Goal: Transaction & Acquisition: Purchase product/service

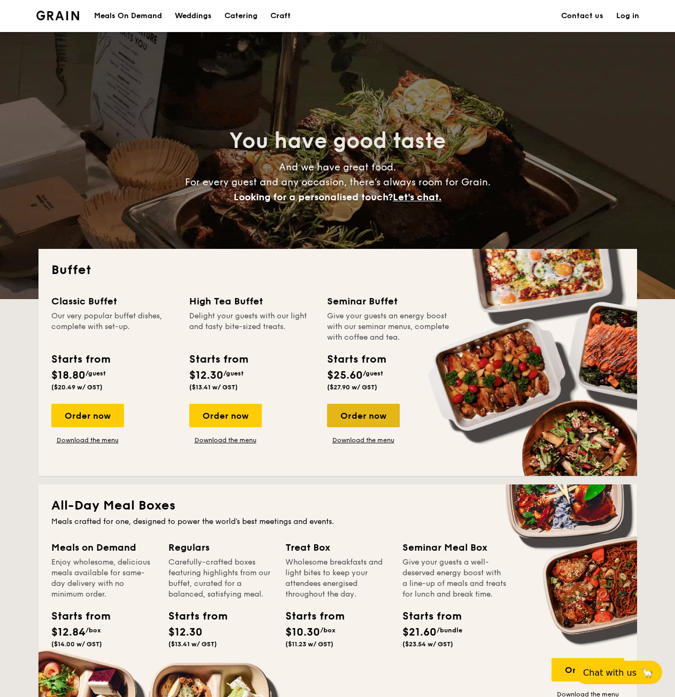
click at [361, 407] on div "Order now" at bounding box center [363, 415] width 73 height 23
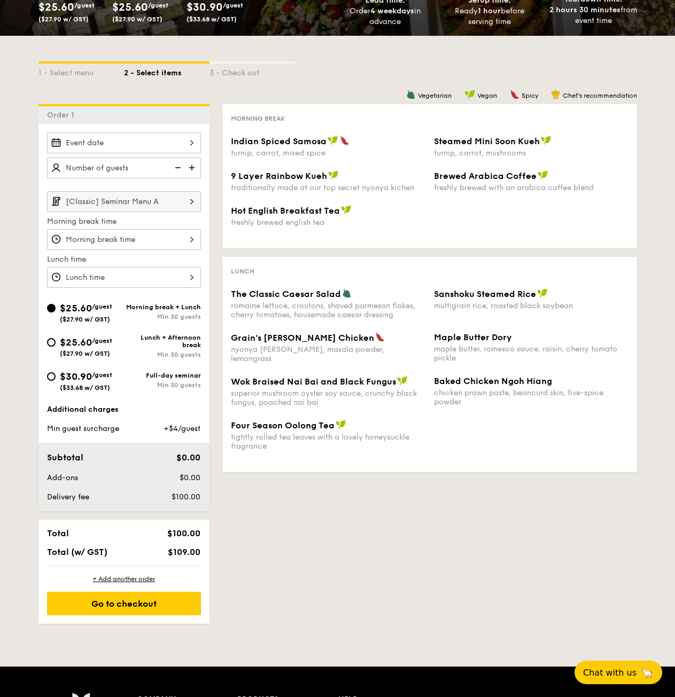
scroll to position [442, 0]
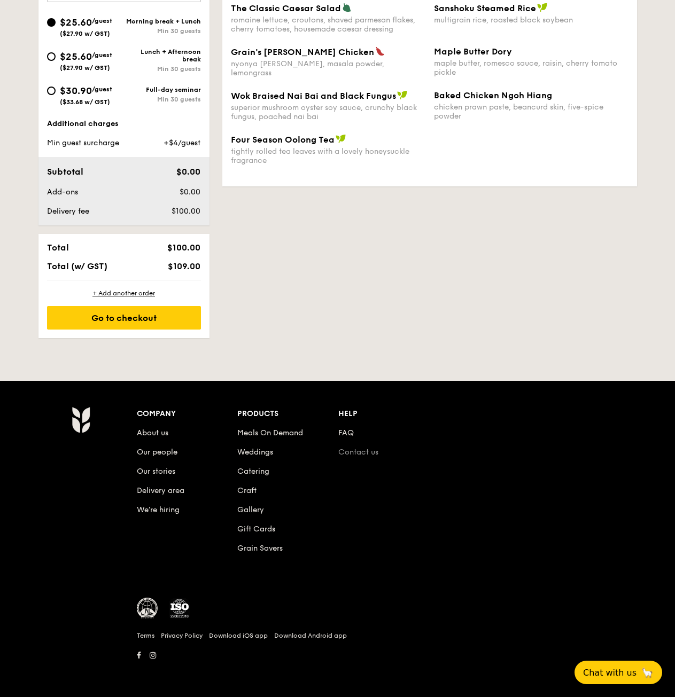
click at [363, 456] on link "Contact us" at bounding box center [358, 452] width 40 height 9
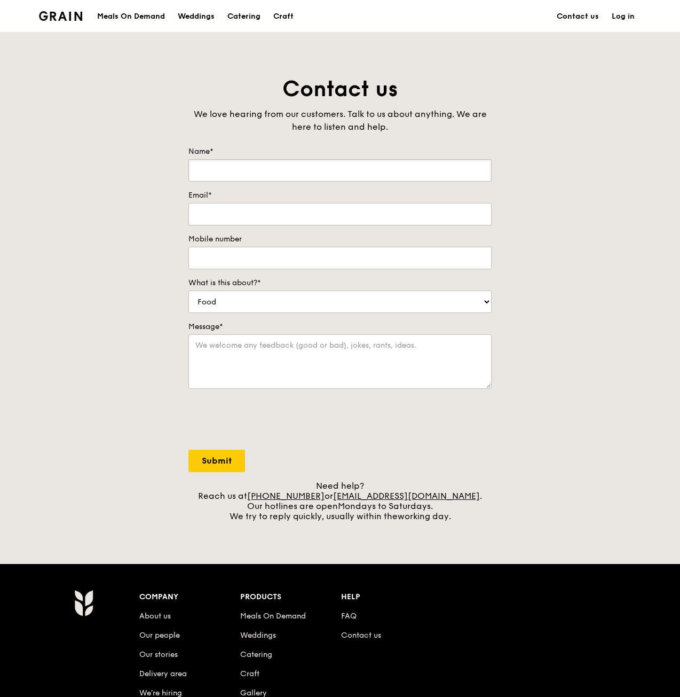
click at [271, 168] on input "Name*" at bounding box center [340, 170] width 303 height 22
type input "[PERSON_NAME]"
type input "w"
type input "[EMAIL_ADDRESS][DOMAIN_NAME]"
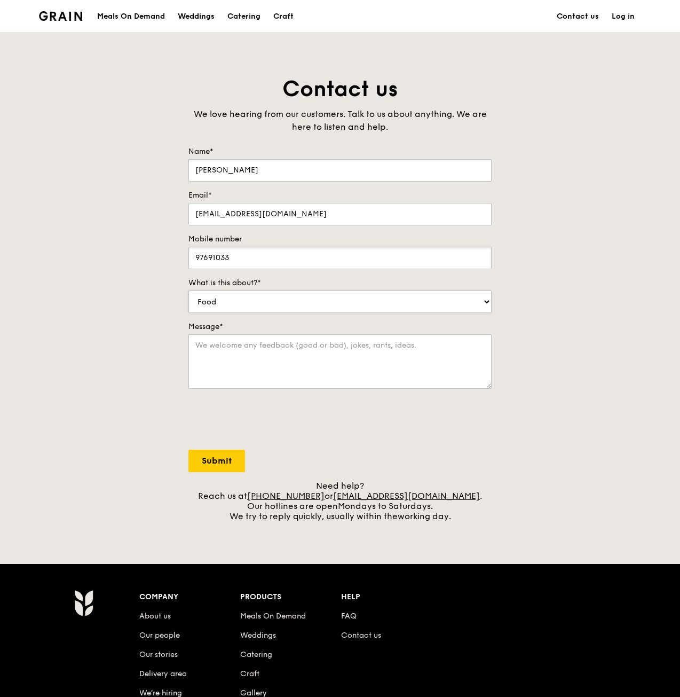
type input "97691033"
click at [336, 296] on select "Food Service Billing/Payment Catering Others" at bounding box center [340, 302] width 303 height 22
select select "Catering"
click at [189, 291] on select "Food Service Billing/Payment Catering Others" at bounding box center [340, 302] width 303 height 22
click at [266, 353] on textarea "Message*" at bounding box center [340, 361] width 303 height 54
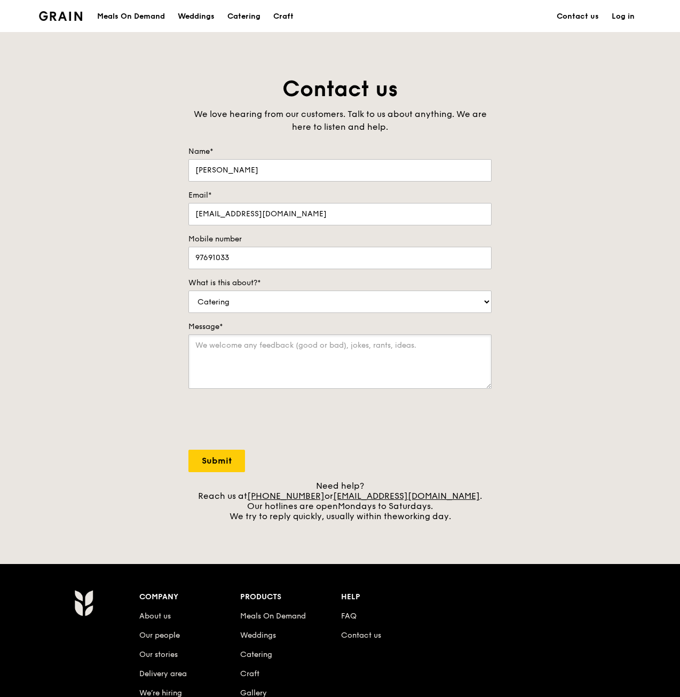
click at [404, 337] on textarea "Message*" at bounding box center [340, 361] width 303 height 54
paste textarea "[Classic] Seminar Menu B"
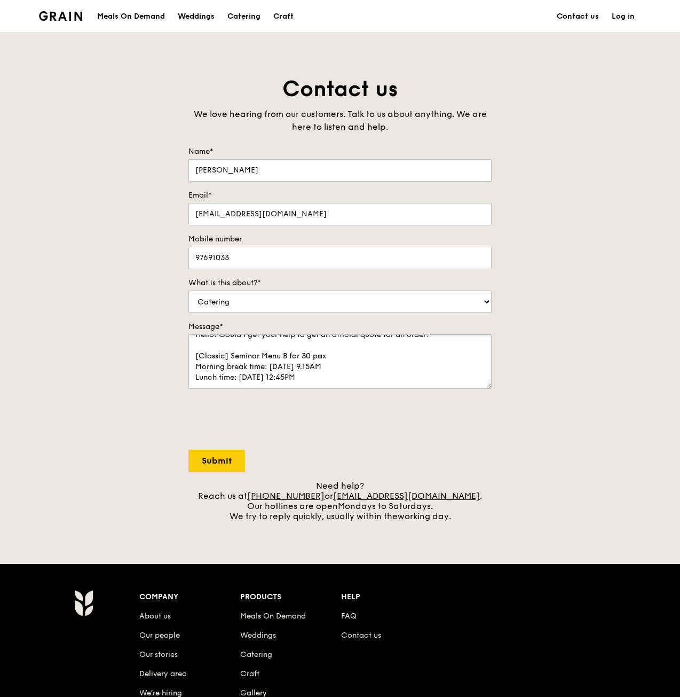
scroll to position [26, 0]
click at [332, 383] on textarea "Hello! Could I get your help to get an official quote for an order? [Classic] S…" at bounding box center [340, 361] width 303 height 54
click at [231, 386] on textarea "Hello! Could I get your help to get an official quote for an order? [Classic] S…" at bounding box center [340, 361] width 303 height 54
click at [354, 384] on textarea "Hello! Could I get your help to get an official quote for an order? [Classic] S…" at bounding box center [340, 361] width 303 height 54
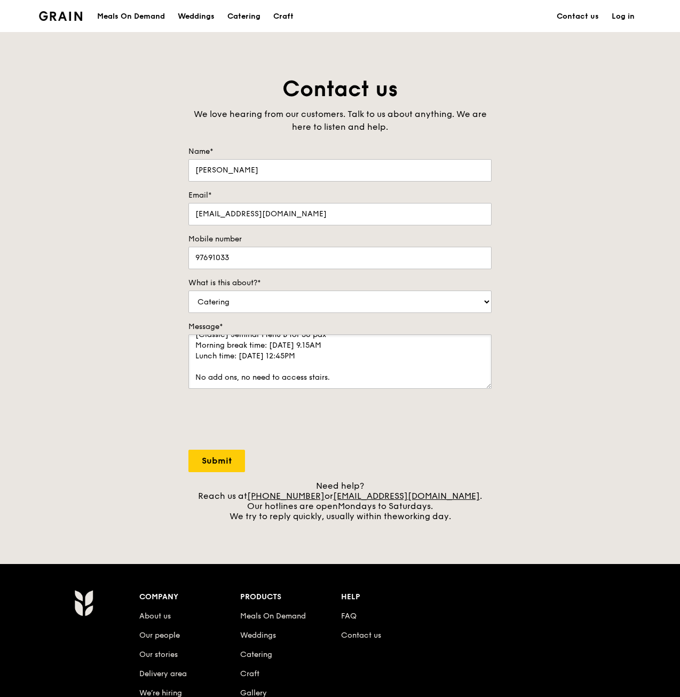
click at [344, 377] on textarea "Hello! Could I get your help to get an official quote for an order? [Classic] S…" at bounding box center [340, 361] width 303 height 54
click at [328, 377] on textarea "Hello! Could I get your help to get an official quote for an order? [Classic] S…" at bounding box center [340, 361] width 303 height 54
click at [317, 381] on textarea "Hello! Could I get your help to get an official quote for an order? [Classic] S…" at bounding box center [340, 361] width 303 height 54
paste textarea "Saw Swee Hock School of Public Health National University of Singapore 12 Scien…"
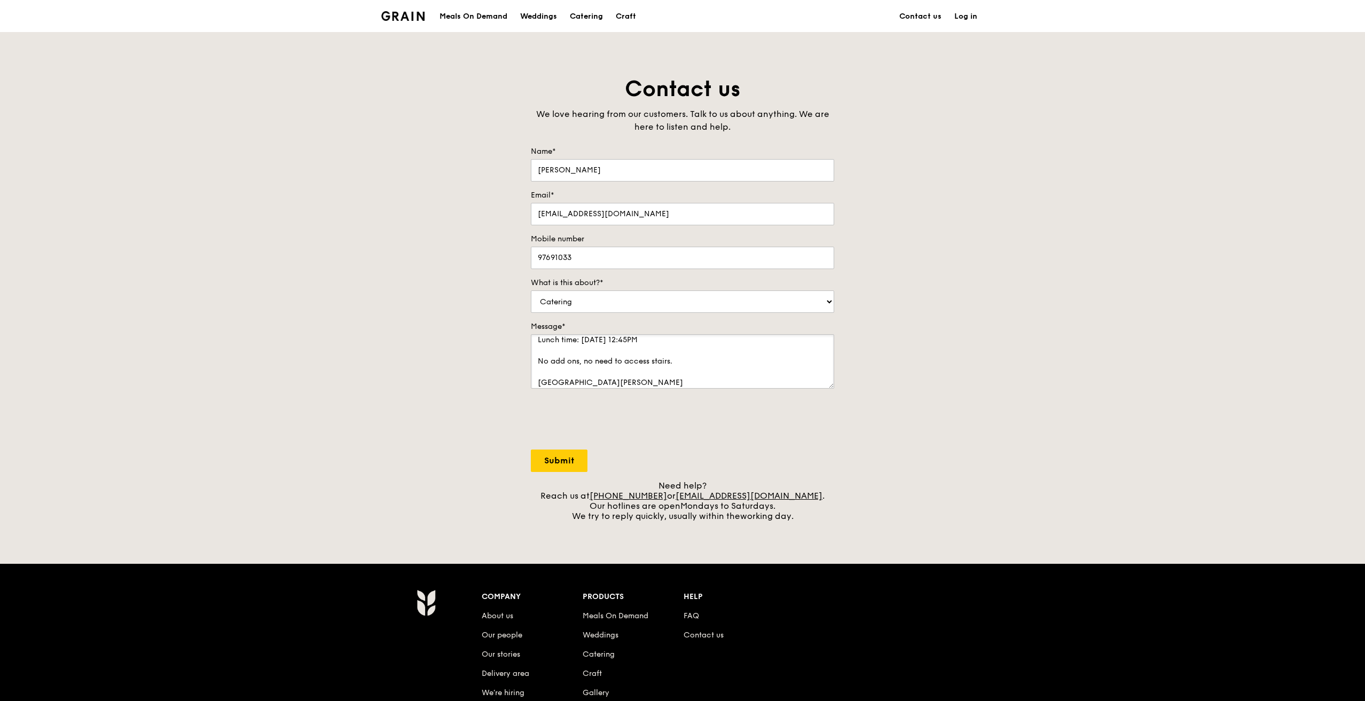
scroll to position [53, 0]
click at [670, 345] on textarea "Hello! Could I get your help to get an official quote for an order? [Classic] S…" at bounding box center [682, 361] width 303 height 54
click at [682, 377] on textarea "Hello! Could I get your help to get an official quote for an order? [Classic] S…" at bounding box center [682, 361] width 303 height 54
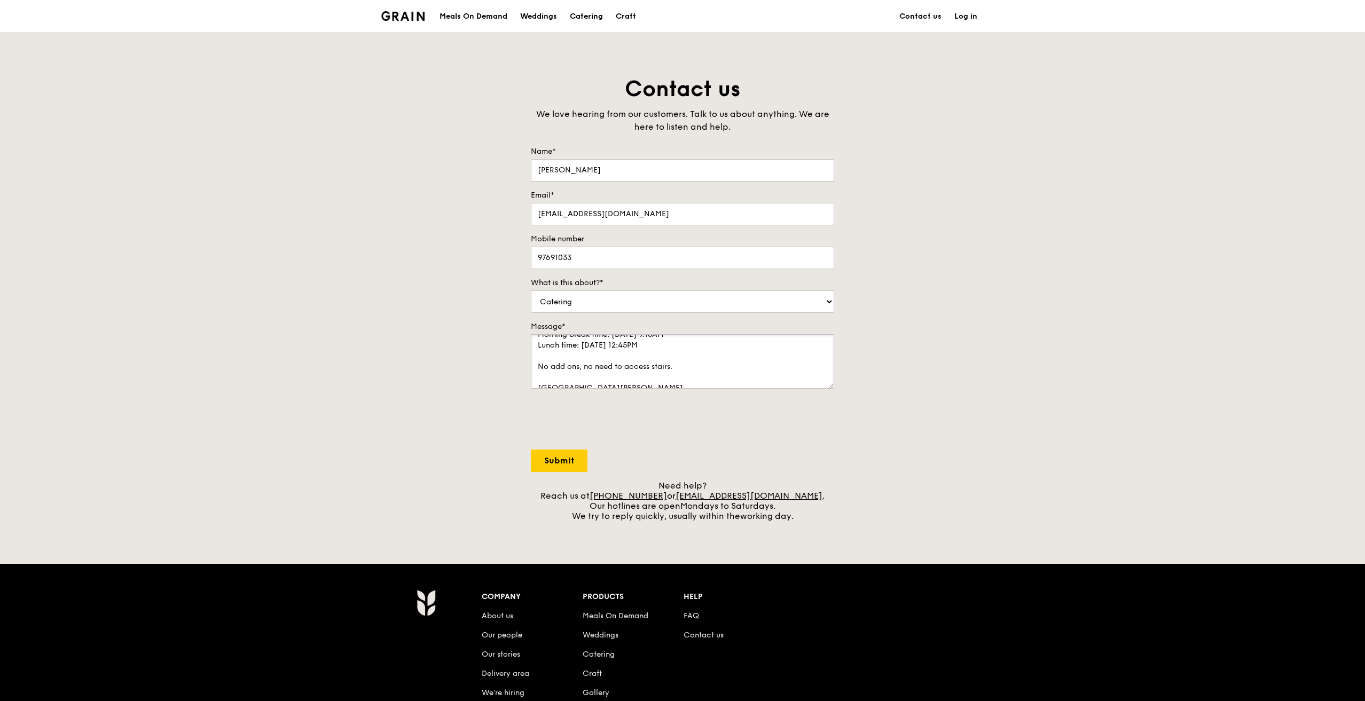
click at [634, 376] on textarea "Hello! Could I get your help to get an official quote for an order? [Classic] S…" at bounding box center [682, 361] width 303 height 54
click at [648, 388] on textarea "Hello! Could I get your help to get an official quote for an order? [Classic] S…" at bounding box center [682, 361] width 303 height 54
drag, startPoint x: 537, startPoint y: 386, endPoint x: 731, endPoint y: 411, distance: 196.0
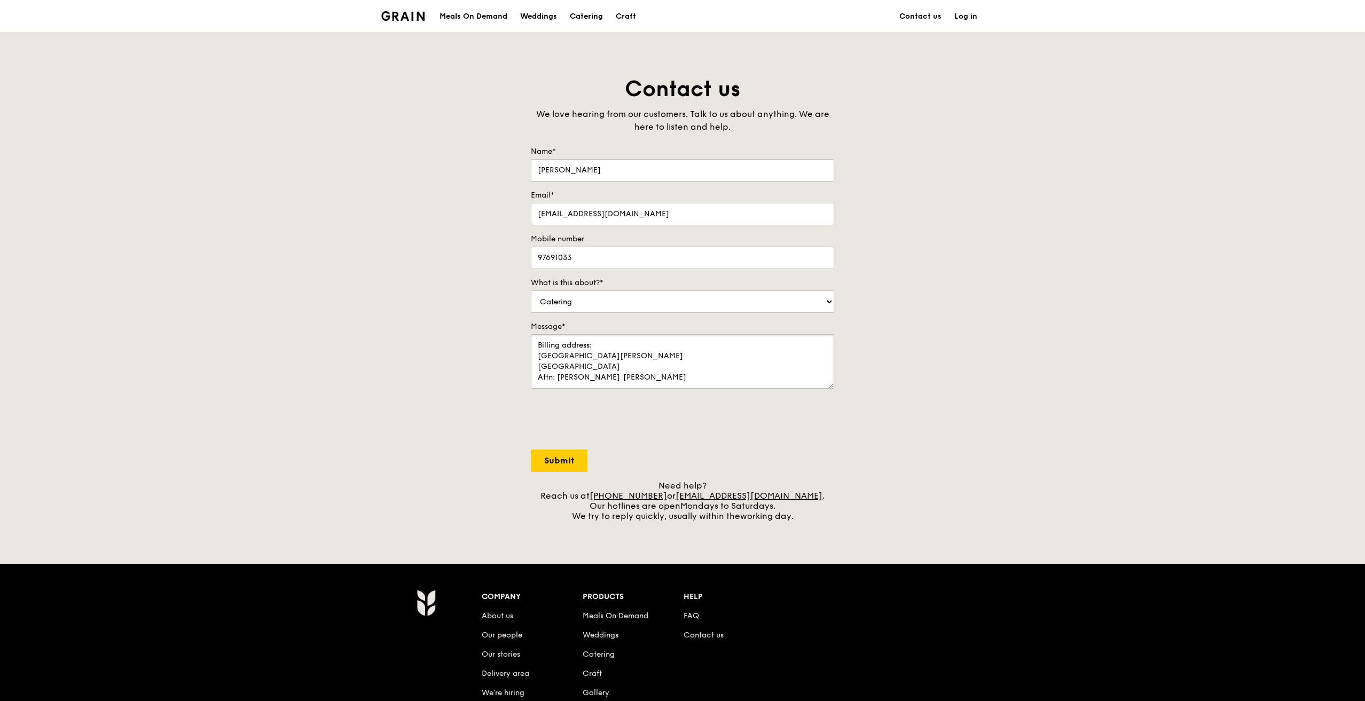
click at [682, 411] on form "Name* Ng Wen Zhi Email* e0698773@u.nus.edu Mobile number 97691033 What is this …" at bounding box center [682, 309] width 303 height 326
click at [682, 379] on textarea "Hello! Could I get your help to get an official quote for an order? [Classic] S…" at bounding box center [682, 361] width 303 height 54
paste textarea "Billing address: Saw Swee Hock School of Public Health National University of S…"
click at [620, 376] on textarea "Hello! Could I get your help to get an official quote for an order? [Classic] S…" at bounding box center [682, 361] width 303 height 54
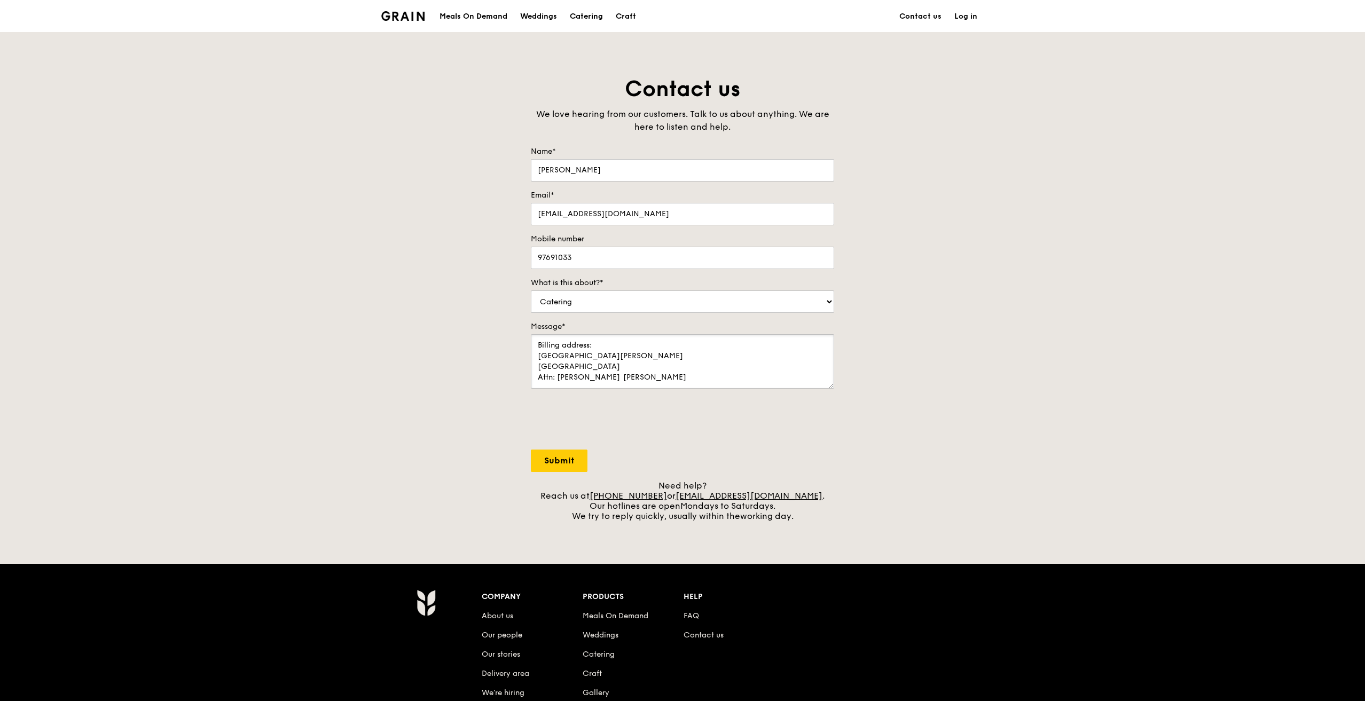
click at [682, 360] on textarea "Hello! Could I get your help to get an official quote for an order? [Classic] S…" at bounding box center [682, 361] width 303 height 54
click at [556, 379] on textarea "Hello! Could I get your help to get an official quote for an order? [Classic] S…" at bounding box center [682, 361] width 303 height 54
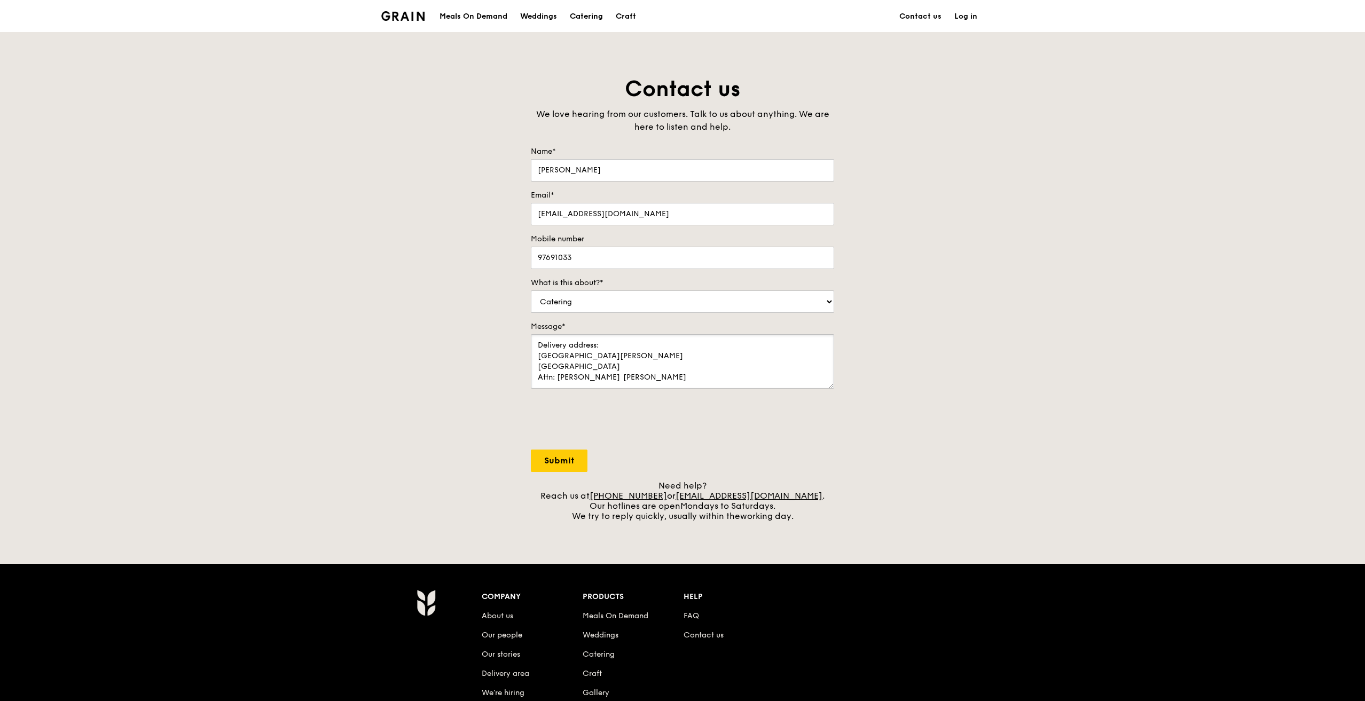
drag, startPoint x: 714, startPoint y: 354, endPoint x: 744, endPoint y: 356, distance: 30.5
click at [682, 356] on textarea "Hello! Could I get your help to get an official quote for an order? [Classic] S…" at bounding box center [682, 361] width 303 height 54
click at [682, 348] on textarea "Hello! Could I get your help to get an official quote for an order? [Classic] S…" at bounding box center [682, 361] width 303 height 54
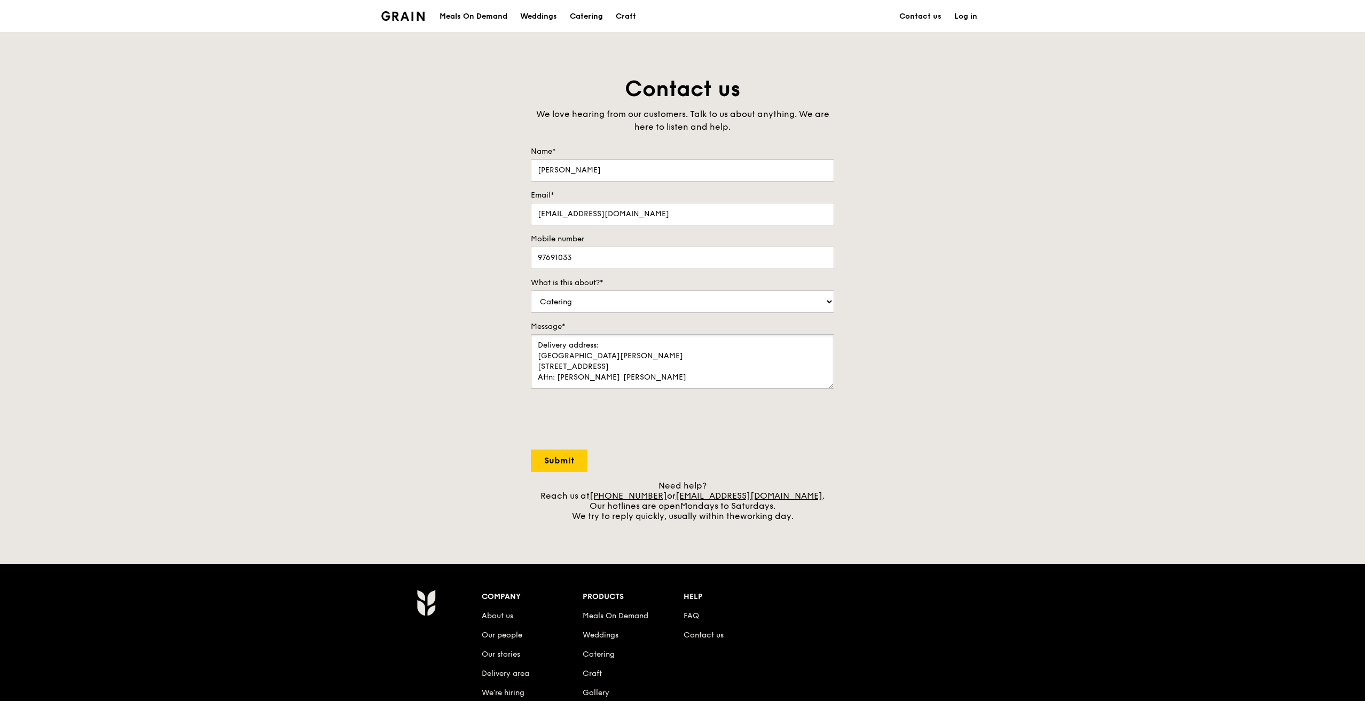
click at [682, 352] on textarea "Hello! Could I get your help to get an official quote for an order? Thank you! …" at bounding box center [682, 361] width 303 height 54
type textarea "Hello! Could I get your help to get an official quote for an order? Thank you! …"
click at [559, 462] on input "Submit" at bounding box center [559, 461] width 57 height 22
select select "Food"
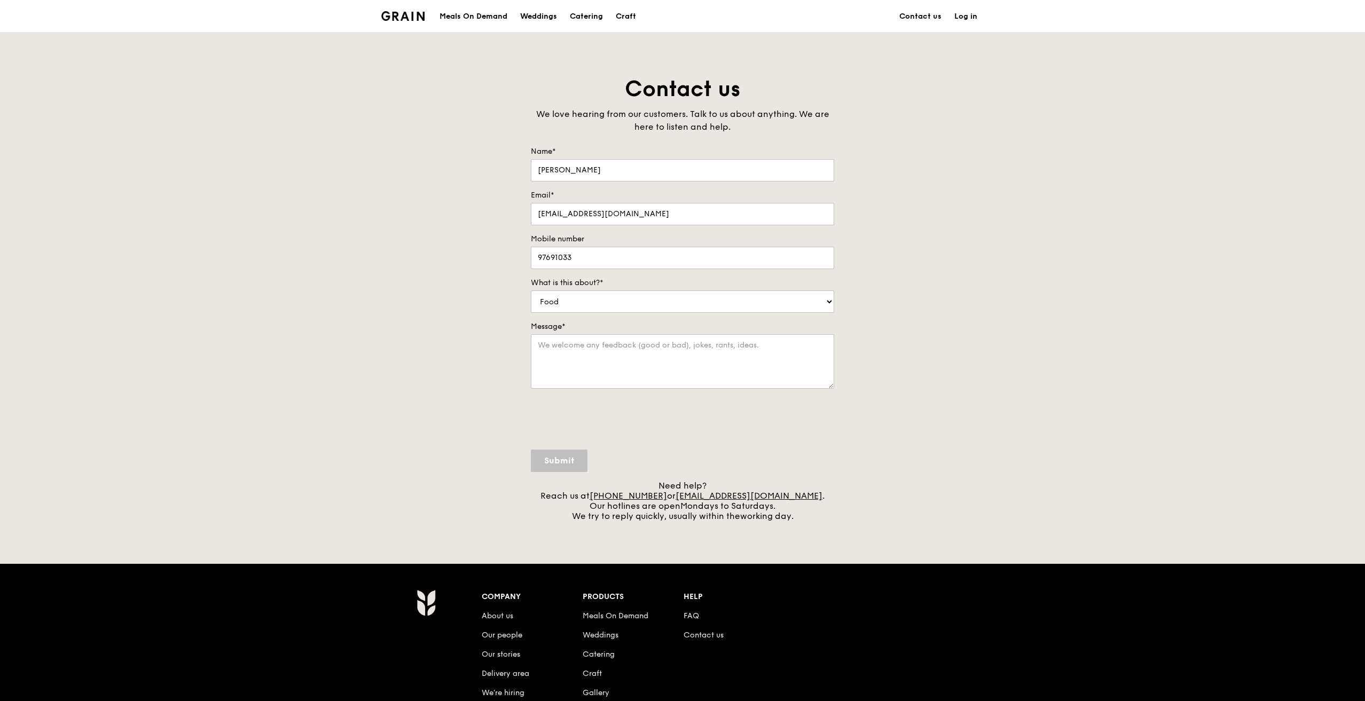
scroll to position [0, 0]
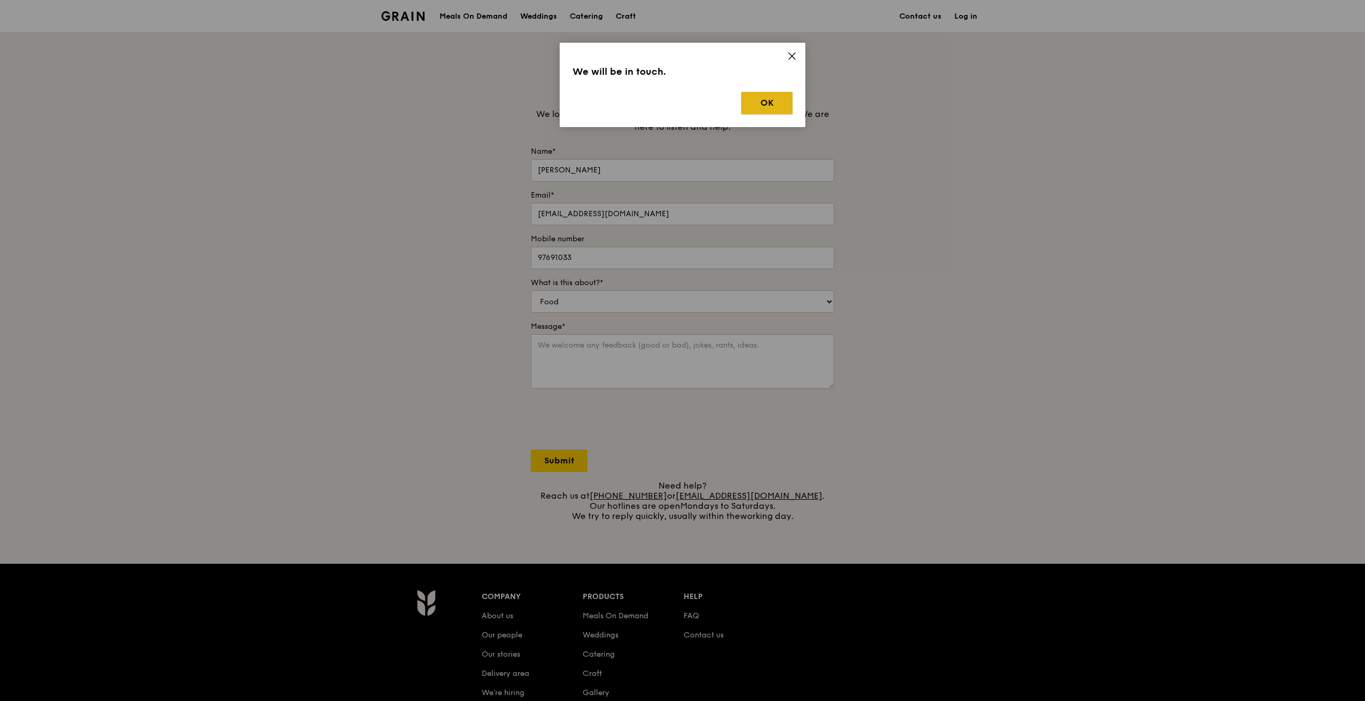
click at [682, 107] on button "OK" at bounding box center [766, 103] width 51 height 22
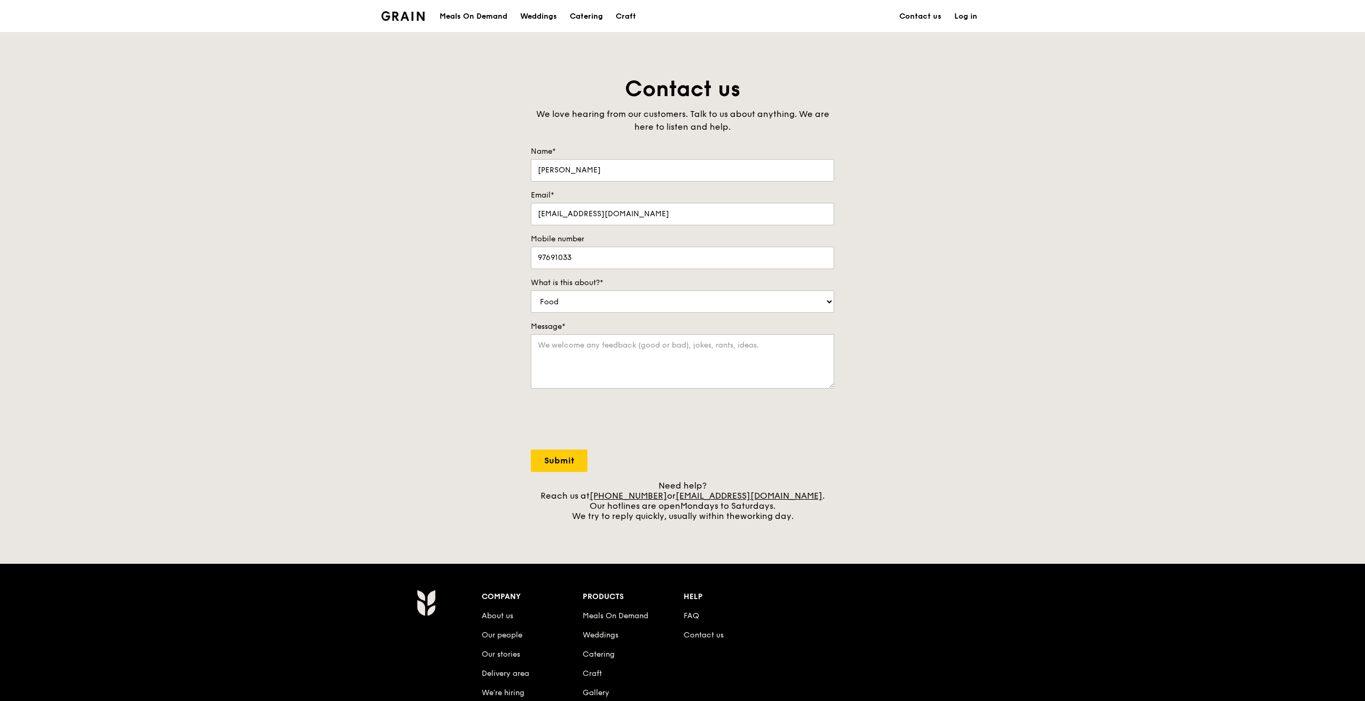
click at [528, 211] on div "Contact us We love hearing from our customers. Talk to us about anything. We ar…" at bounding box center [682, 298] width 320 height 446
click at [411, 184] on div "Contact us We love hearing from our customers. Talk to us about anything. We ar…" at bounding box center [682, 298] width 1365 height 446
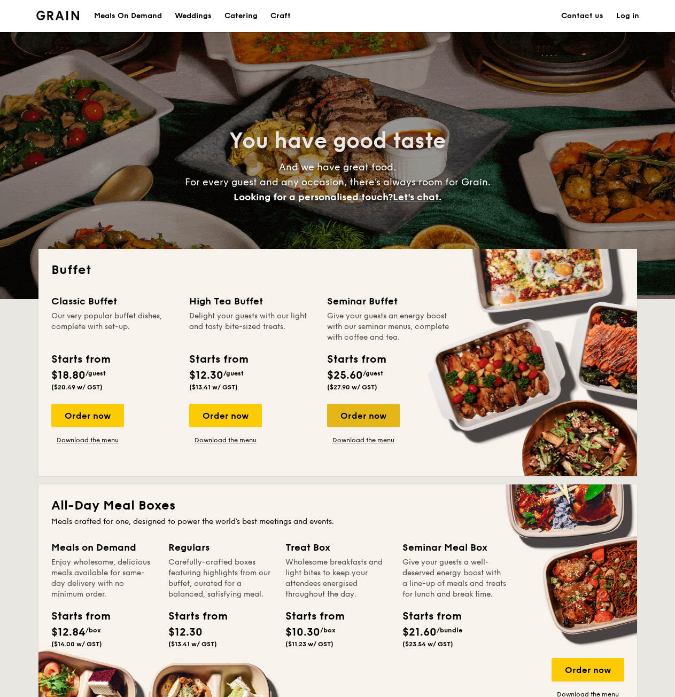
click at [362, 425] on div "Order now" at bounding box center [363, 415] width 73 height 23
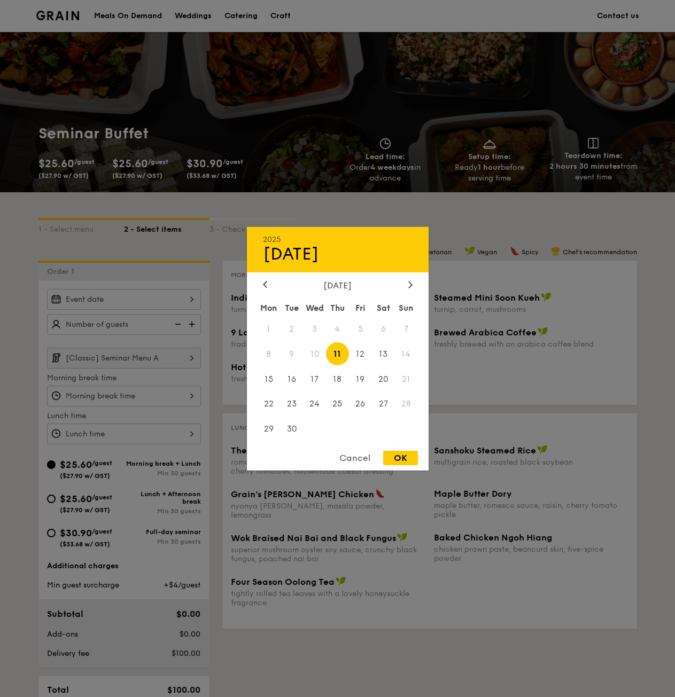
click at [138, 301] on div "2025 Sep 11 September 2025 Mon Tue Wed Thu Fri Sat Sun 1 2 3 4 5 6 7 8 9 10 11 …" at bounding box center [124, 299] width 154 height 21
click at [385, 353] on span "13" at bounding box center [383, 353] width 23 height 23
click at [142, 327] on div at bounding box center [337, 348] width 675 height 697
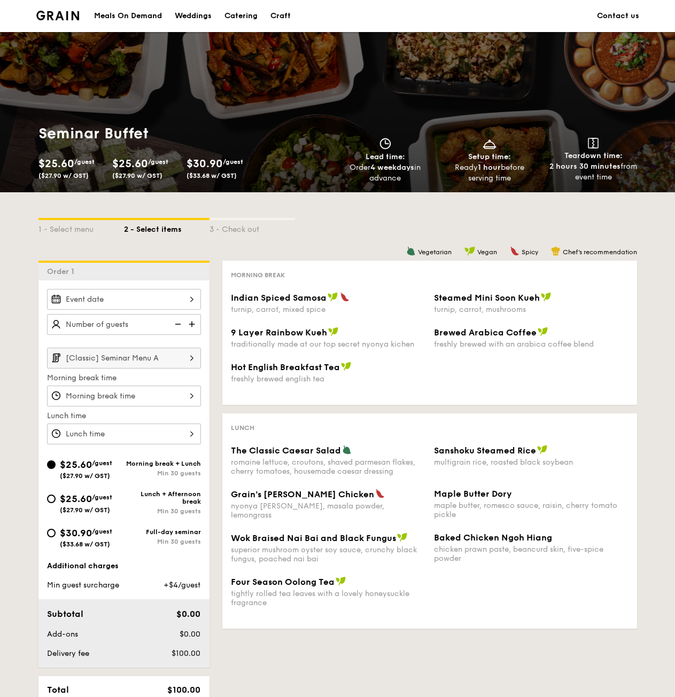
click at [176, 304] on div at bounding box center [124, 299] width 154 height 21
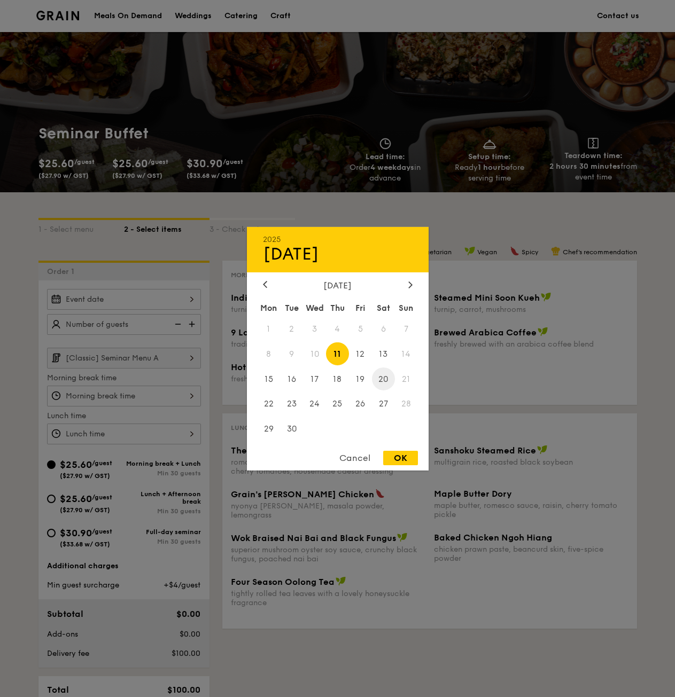
click at [380, 372] on span "20" at bounding box center [383, 378] width 23 height 23
click at [403, 459] on div "OK" at bounding box center [400, 458] width 35 height 14
type input "Sep 20, 2025"
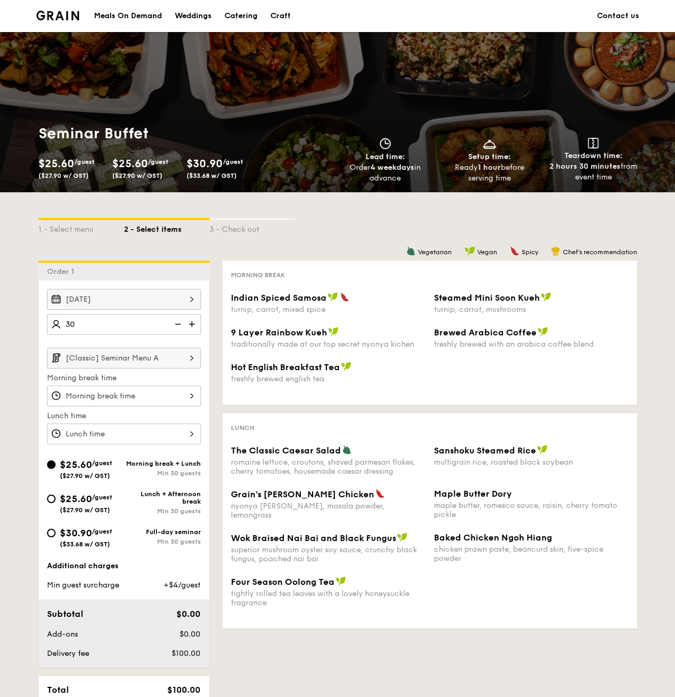
type input "30 guests"
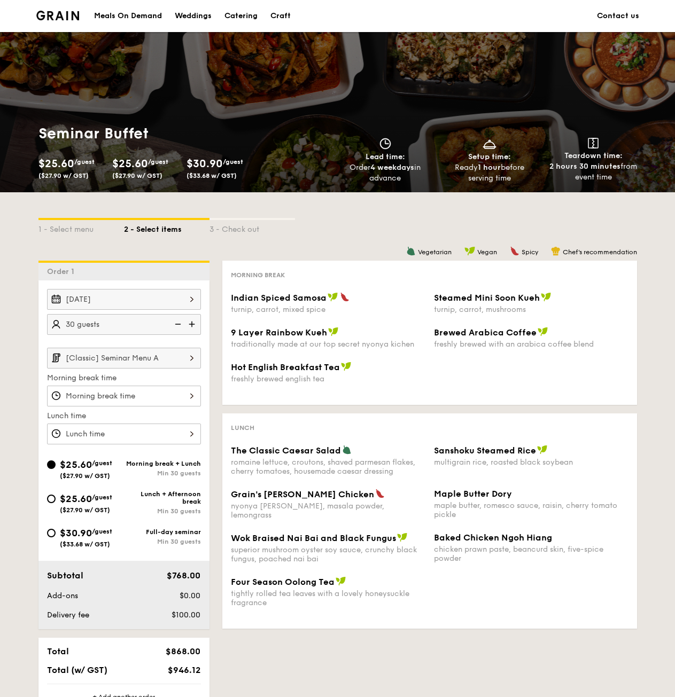
click at [147, 422] on div "[Classic] Seminar Menu A Morning break time Lunch time" at bounding box center [124, 396] width 154 height 97
click at [155, 395] on div at bounding box center [124, 396] width 154 height 21
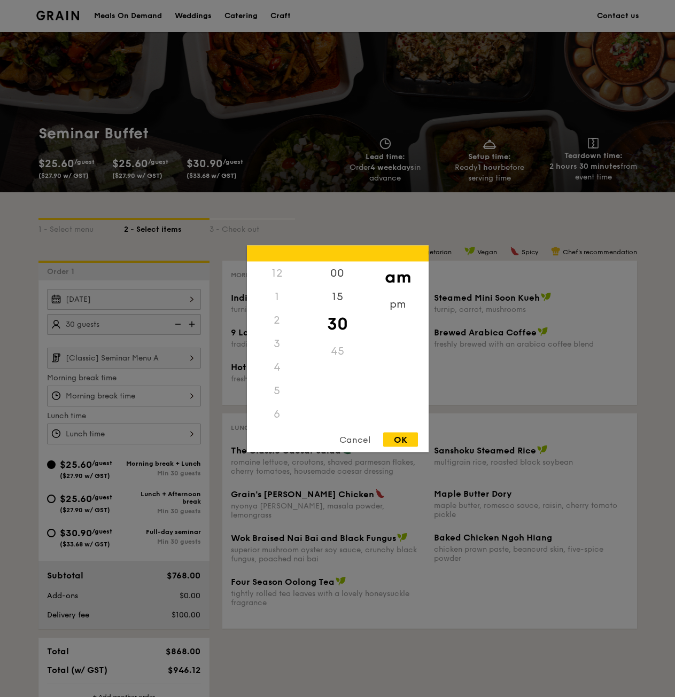
scroll to position [117, 0]
click at [390, 440] on div "OK" at bounding box center [400, 439] width 35 height 14
type input "10:30AM"
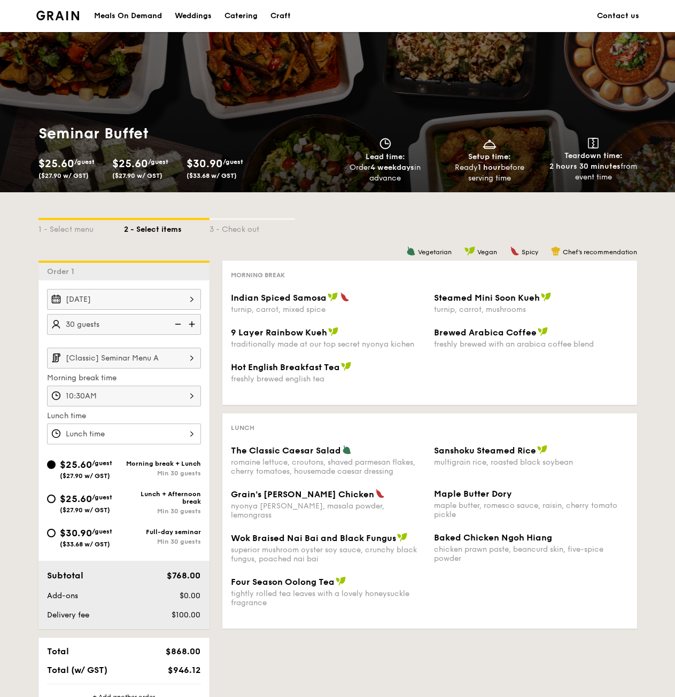
click at [120, 419] on div at bounding box center [337, 348] width 675 height 697
click at [128, 436] on div at bounding box center [124, 434] width 154 height 21
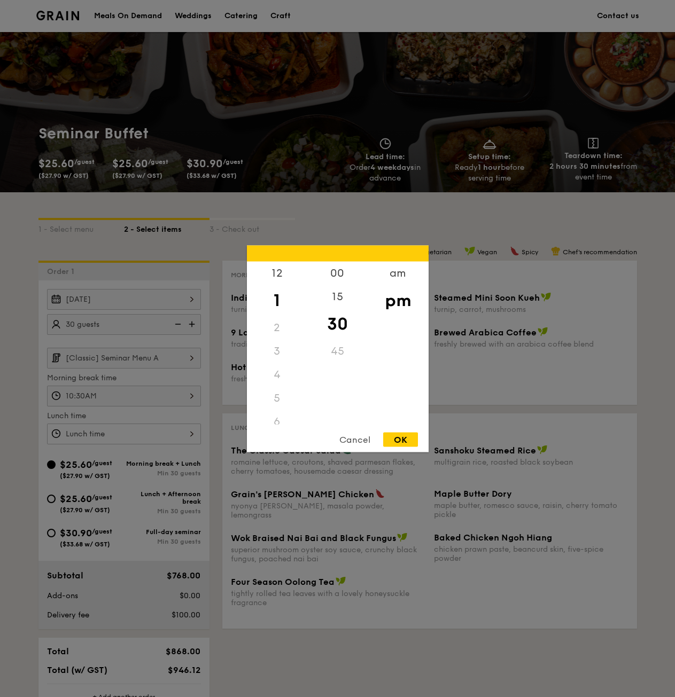
click at [411, 437] on div "OK" at bounding box center [400, 439] width 35 height 14
type input "1:30PM"
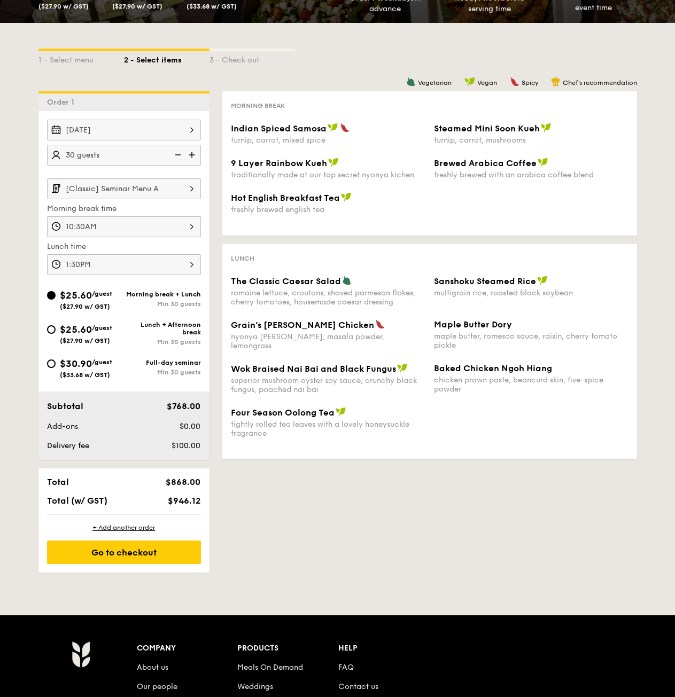
scroll to position [214, 0]
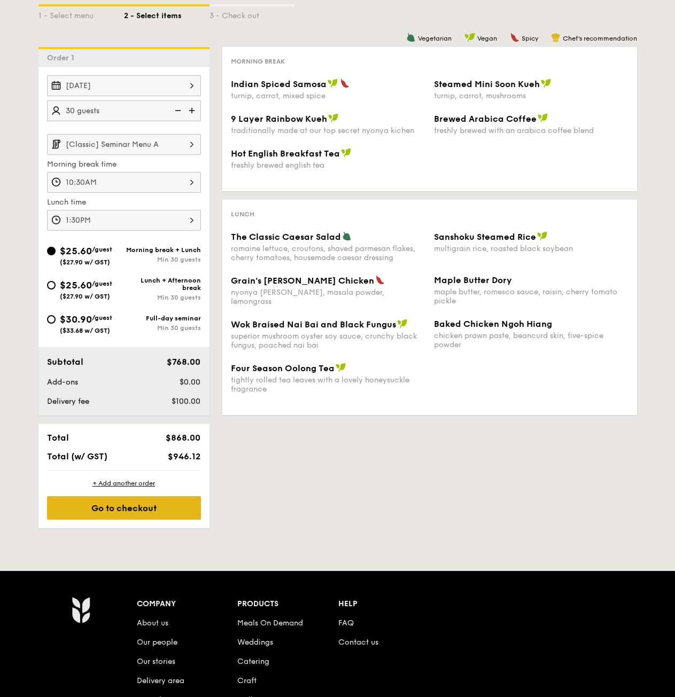
click at [178, 511] on div "Go to checkout" at bounding box center [124, 507] width 154 height 23
